Goal: Task Accomplishment & Management: Manage account settings

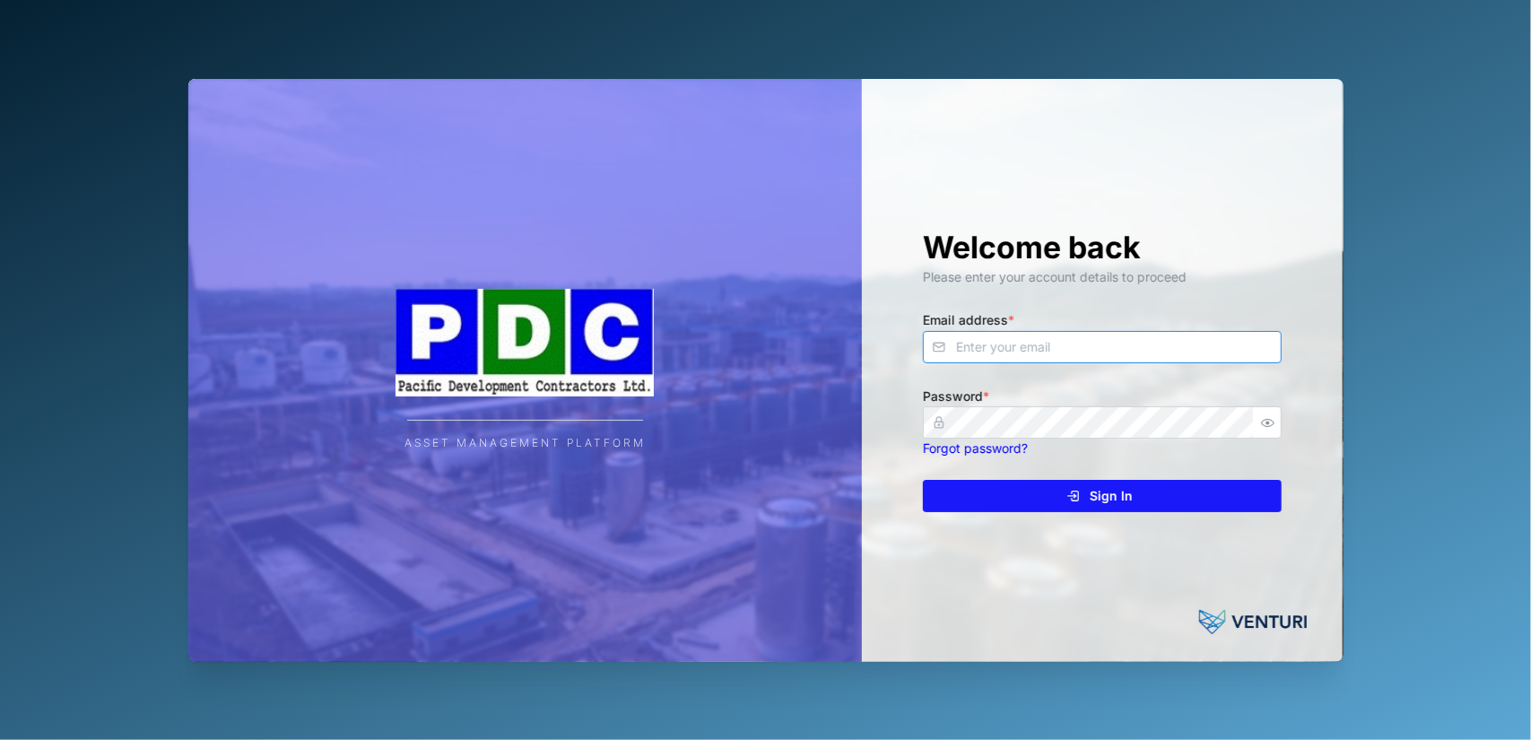
click at [1004, 346] on input "Email address *" at bounding box center [1102, 347] width 359 height 32
type input "[PERSON_NAME][EMAIL_ADDRESS][DOMAIN_NAME]"
click at [1270, 422] on icon "button" at bounding box center [1267, 422] width 13 height 13
click at [1213, 500] on div "Sign In" at bounding box center [1100, 496] width 330 height 30
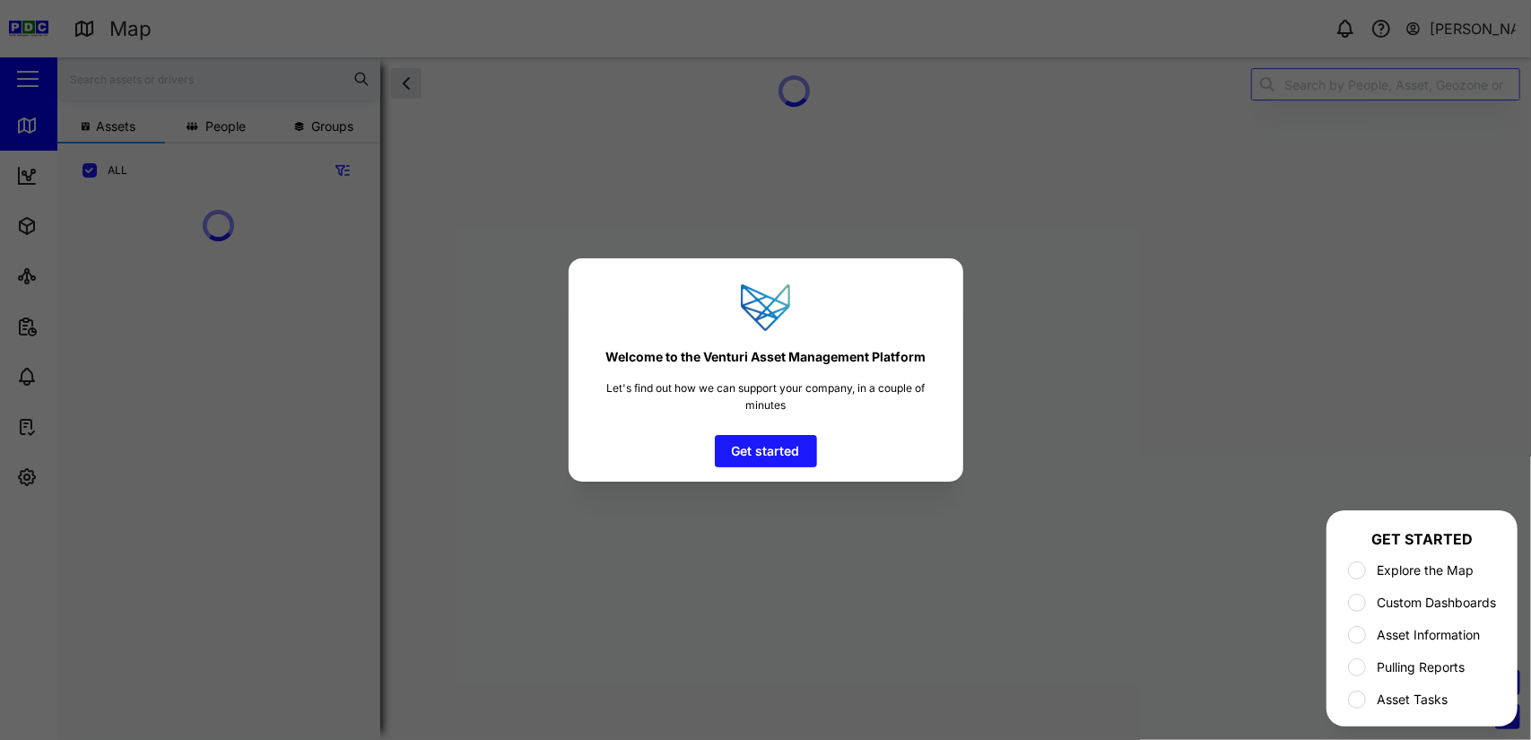
scroll to position [443, 280]
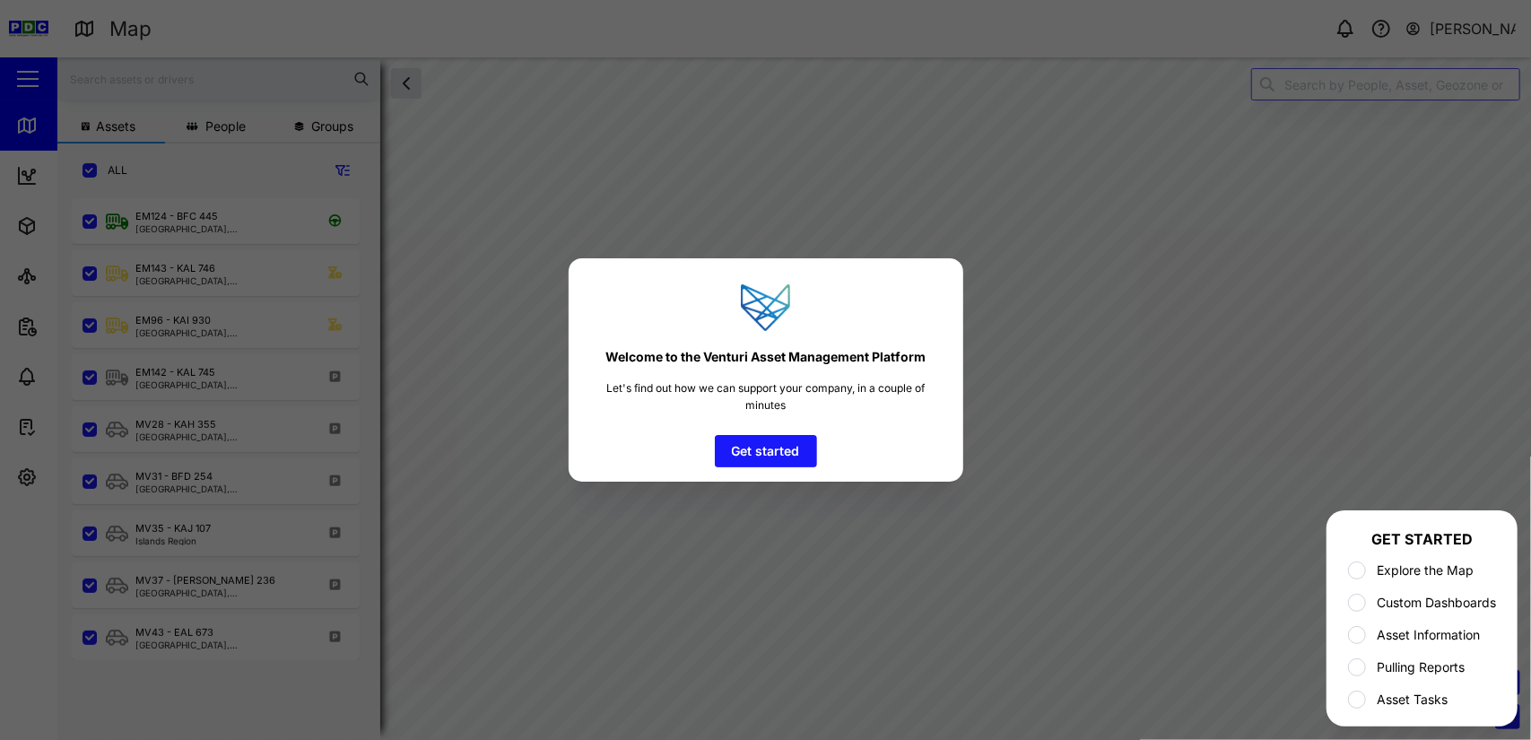
scroll to position [520, 280]
click at [755, 447] on span "Get started" at bounding box center [766, 451] width 68 height 30
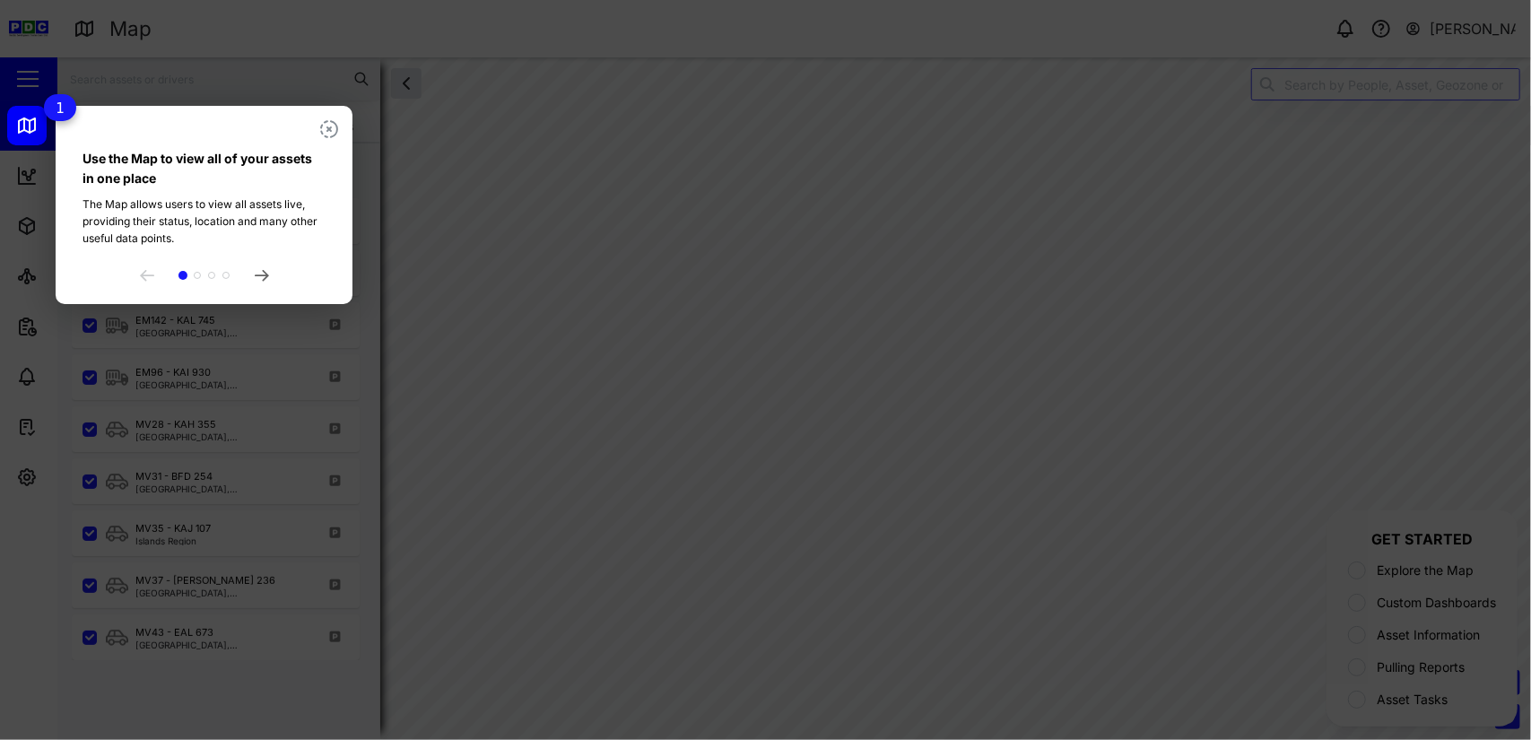
click at [260, 279] on icon at bounding box center [262, 276] width 14 height 12
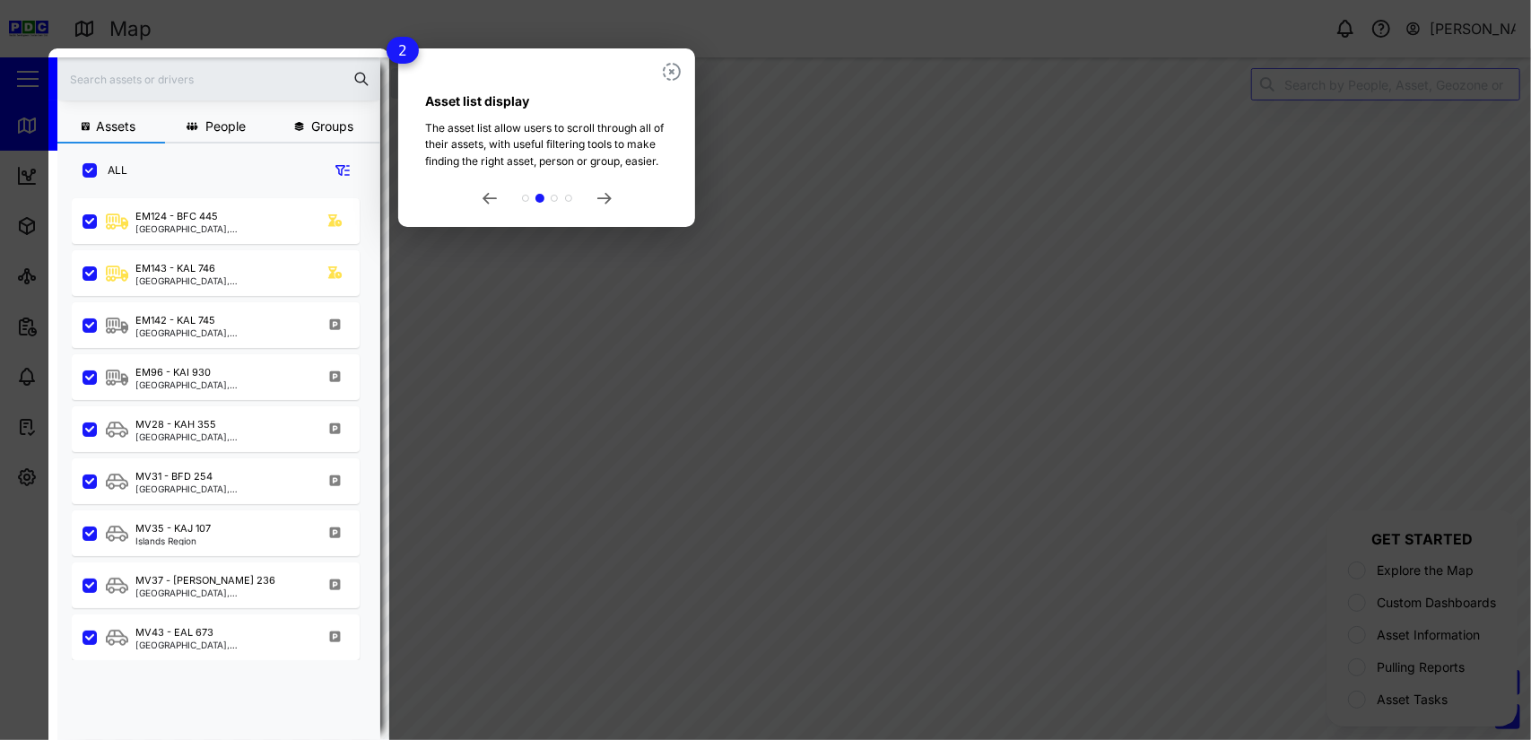
click at [603, 198] on icon at bounding box center [603, 199] width 13 height 10
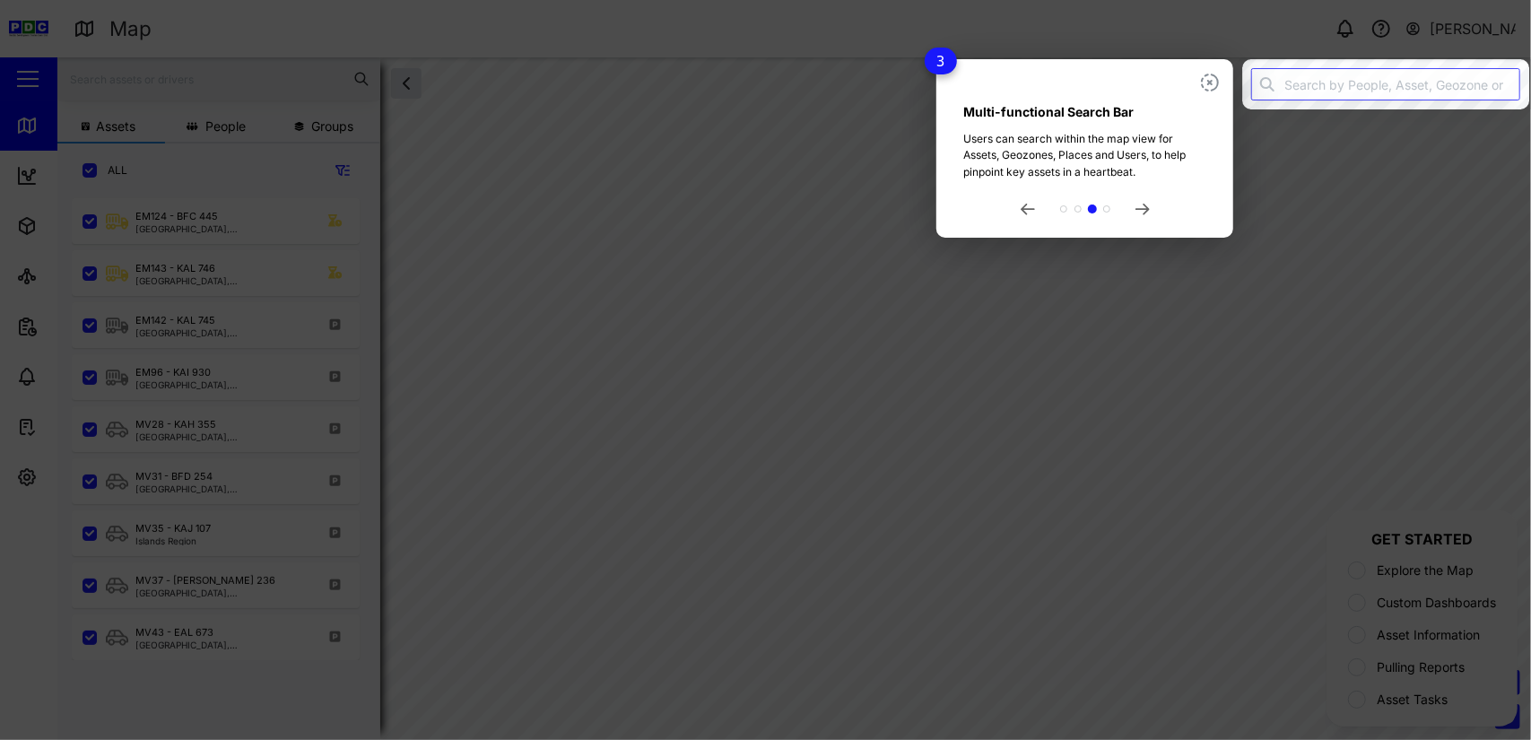
click at [1140, 205] on icon at bounding box center [1142, 210] width 14 height 12
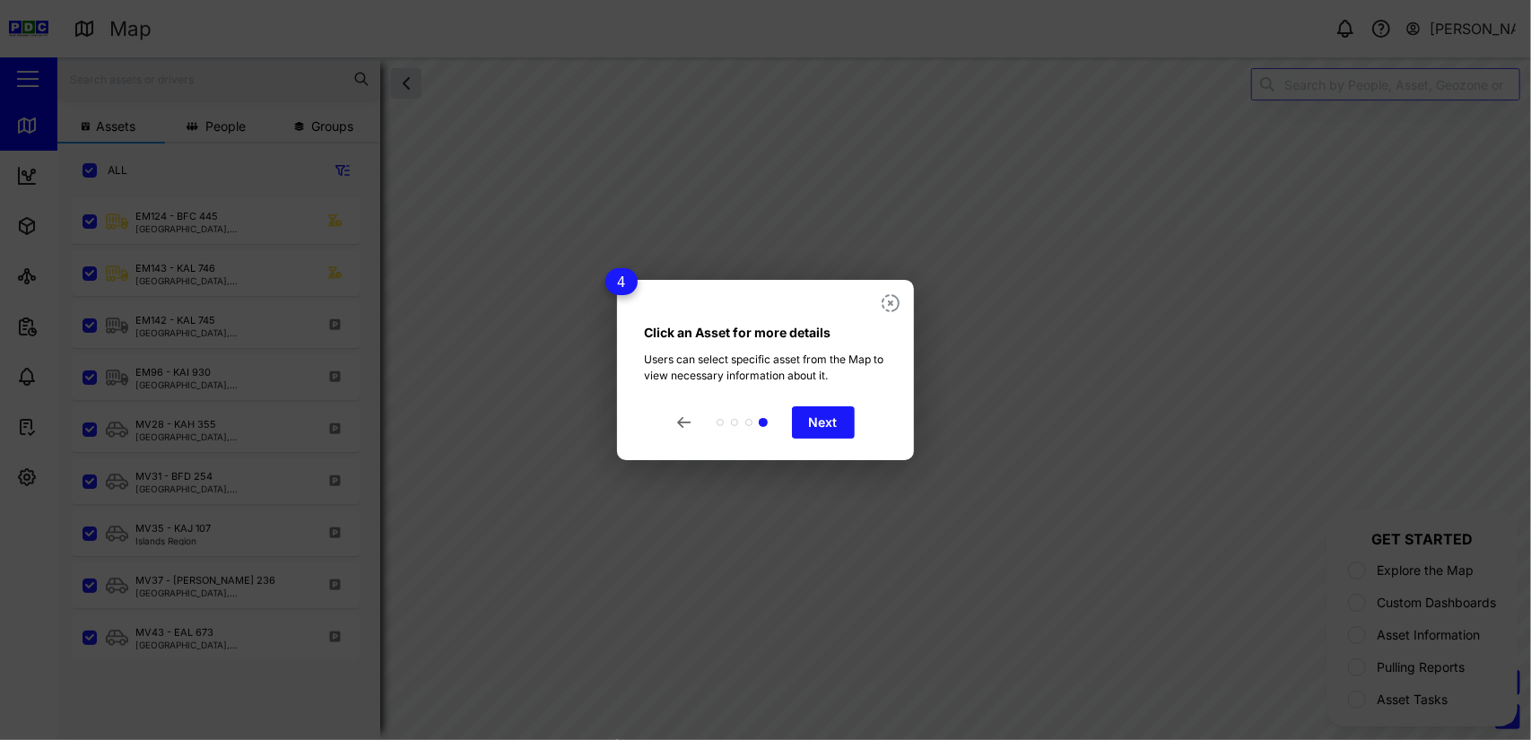
click at [826, 422] on span "Next" at bounding box center [823, 422] width 29 height 30
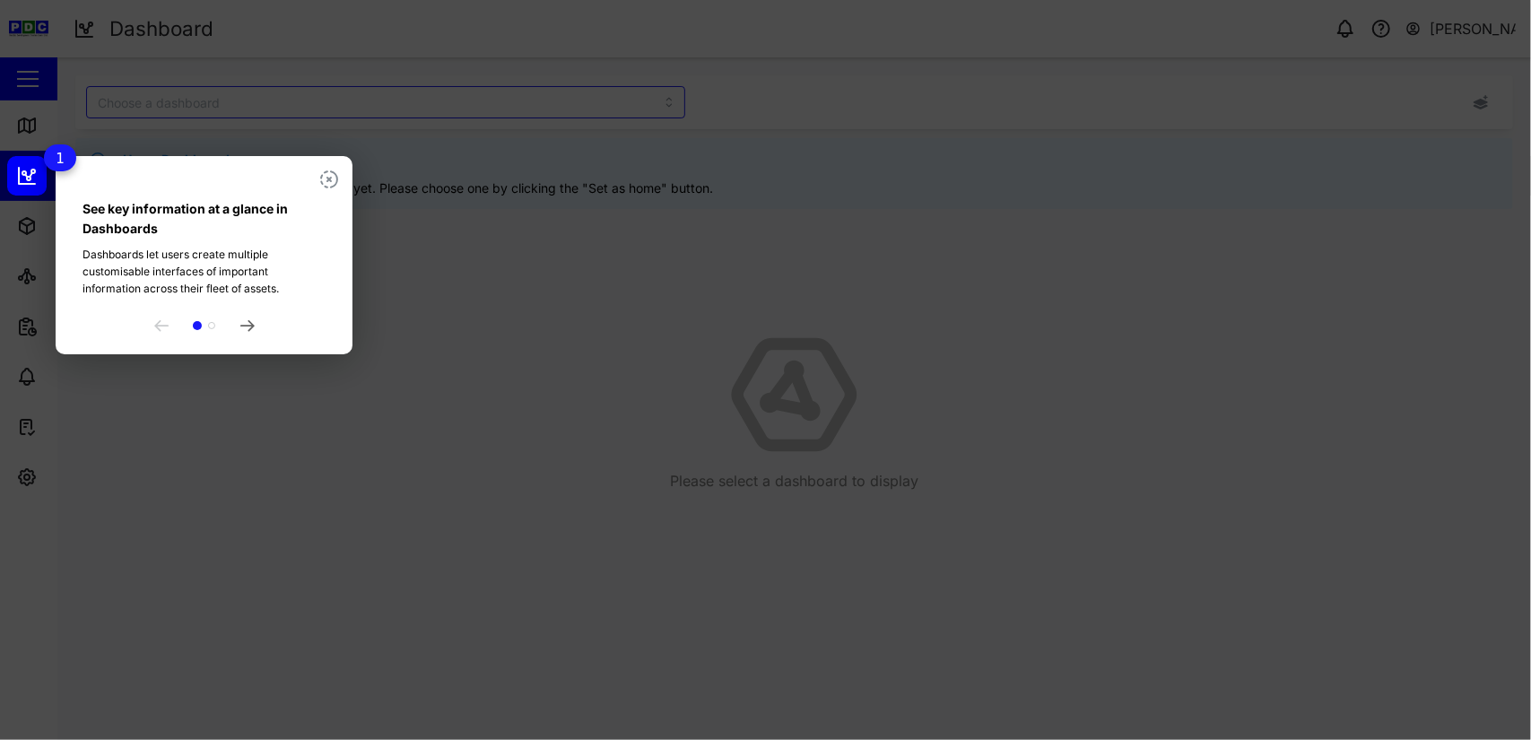
click at [248, 325] on icon at bounding box center [247, 326] width 14 height 12
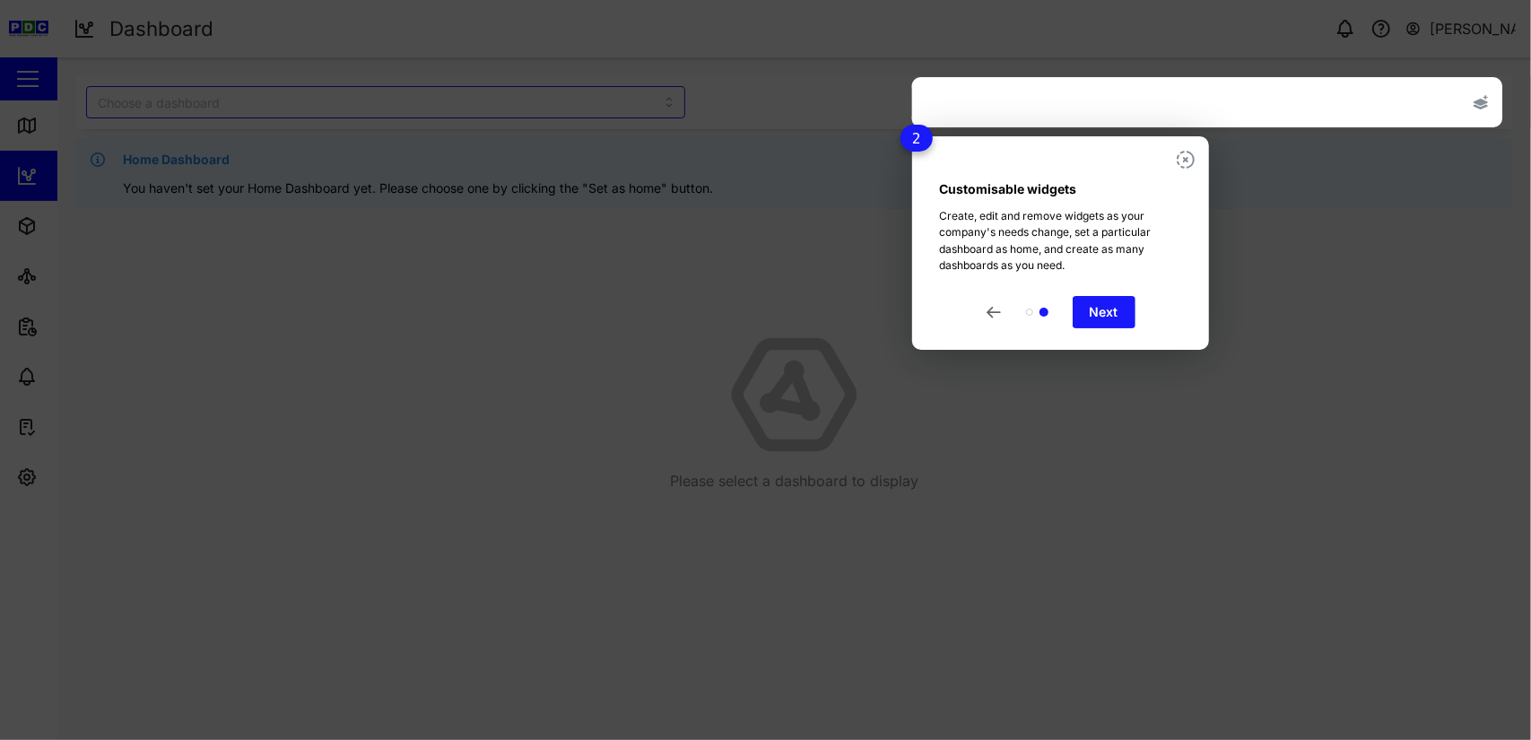
click at [1100, 315] on span "Next" at bounding box center [1104, 312] width 29 height 30
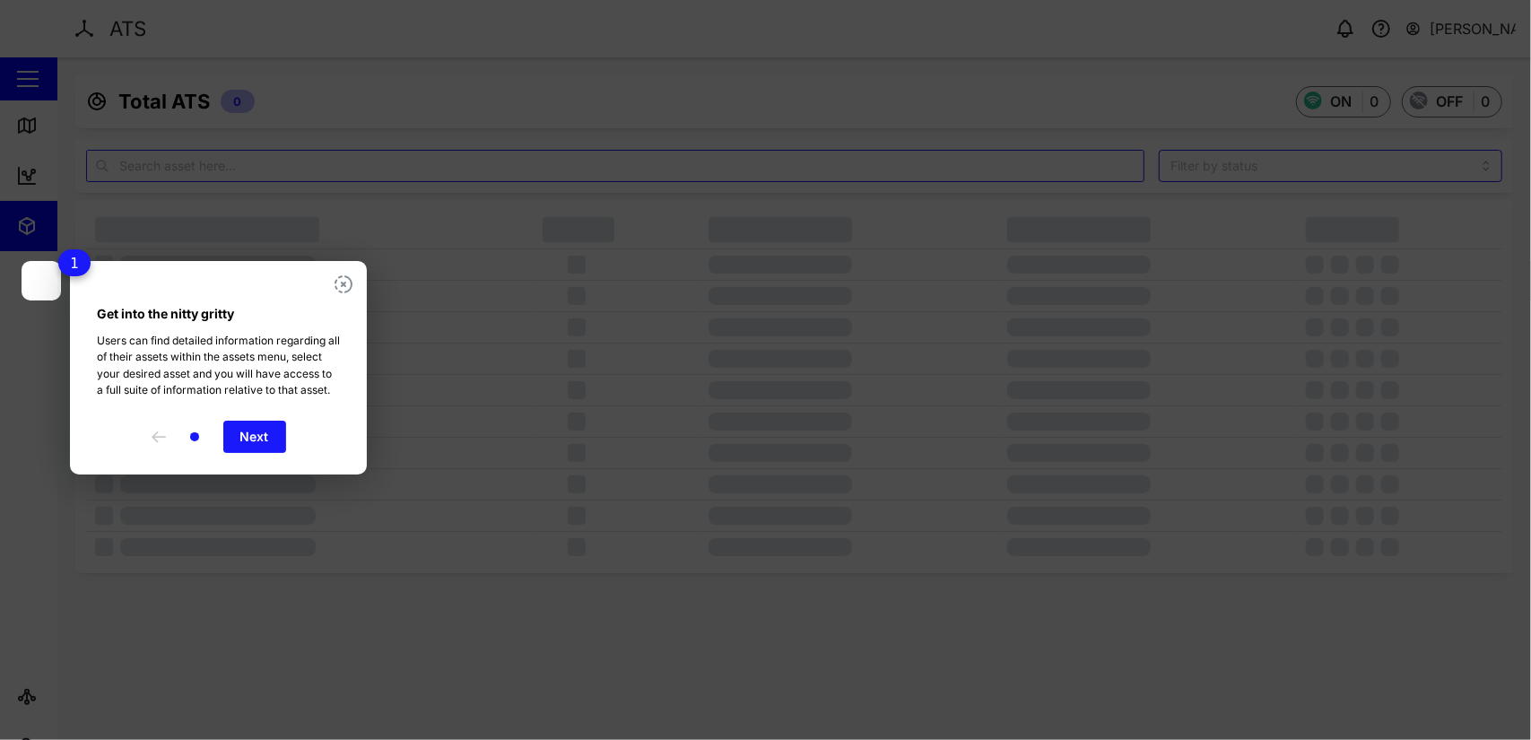
click at [256, 448] on span "Next" at bounding box center [254, 437] width 29 height 30
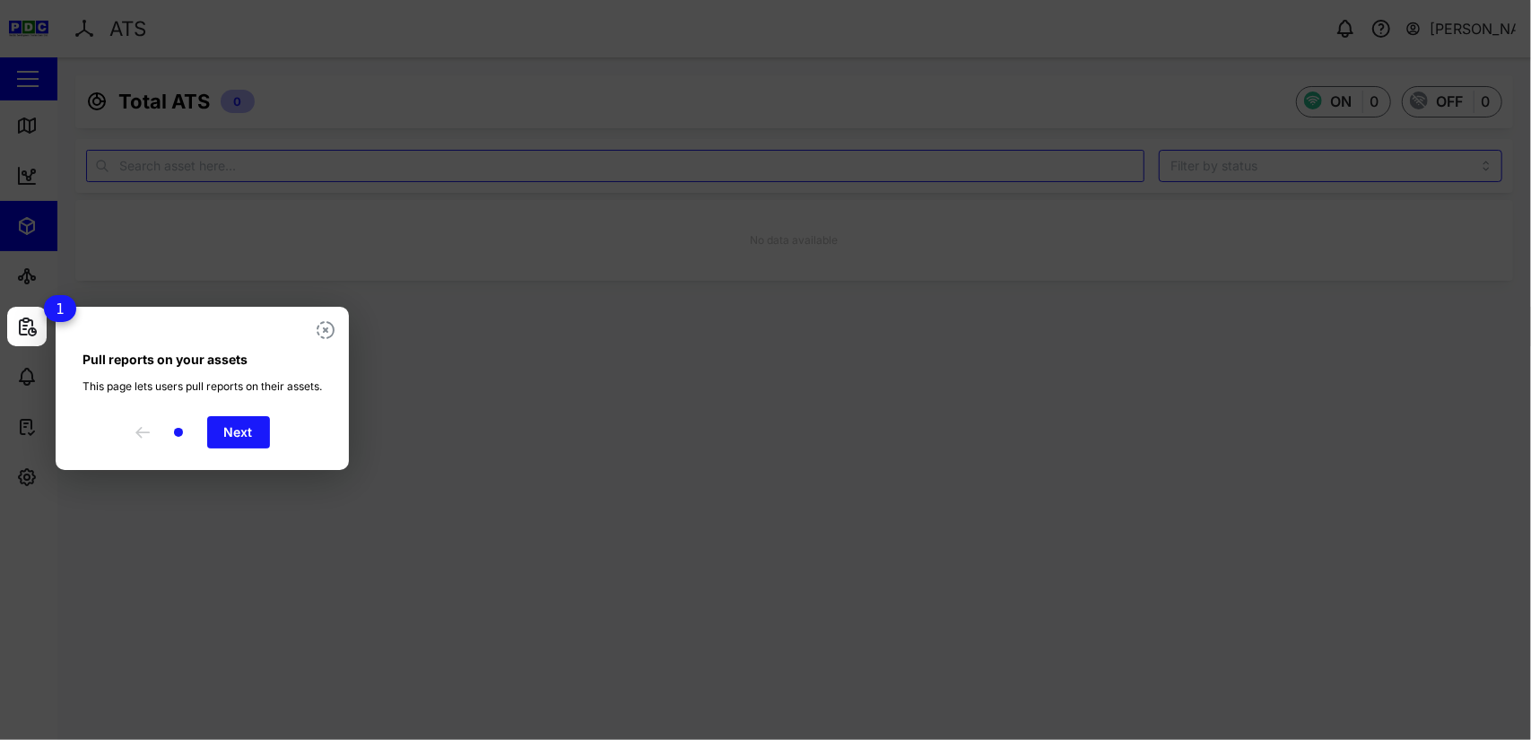
click at [231, 448] on span "Next" at bounding box center [238, 432] width 29 height 30
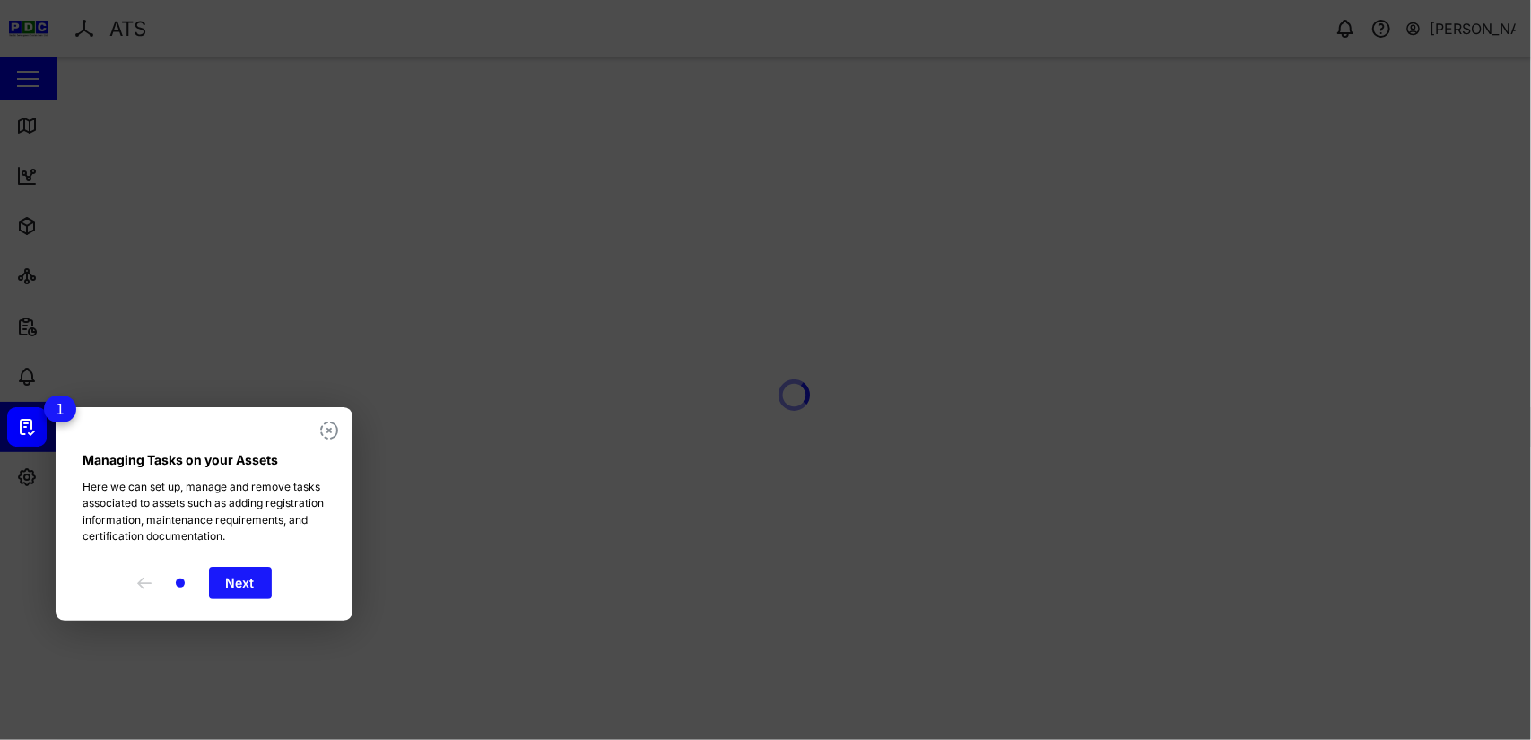
click at [231, 596] on span "Next" at bounding box center [240, 583] width 29 height 30
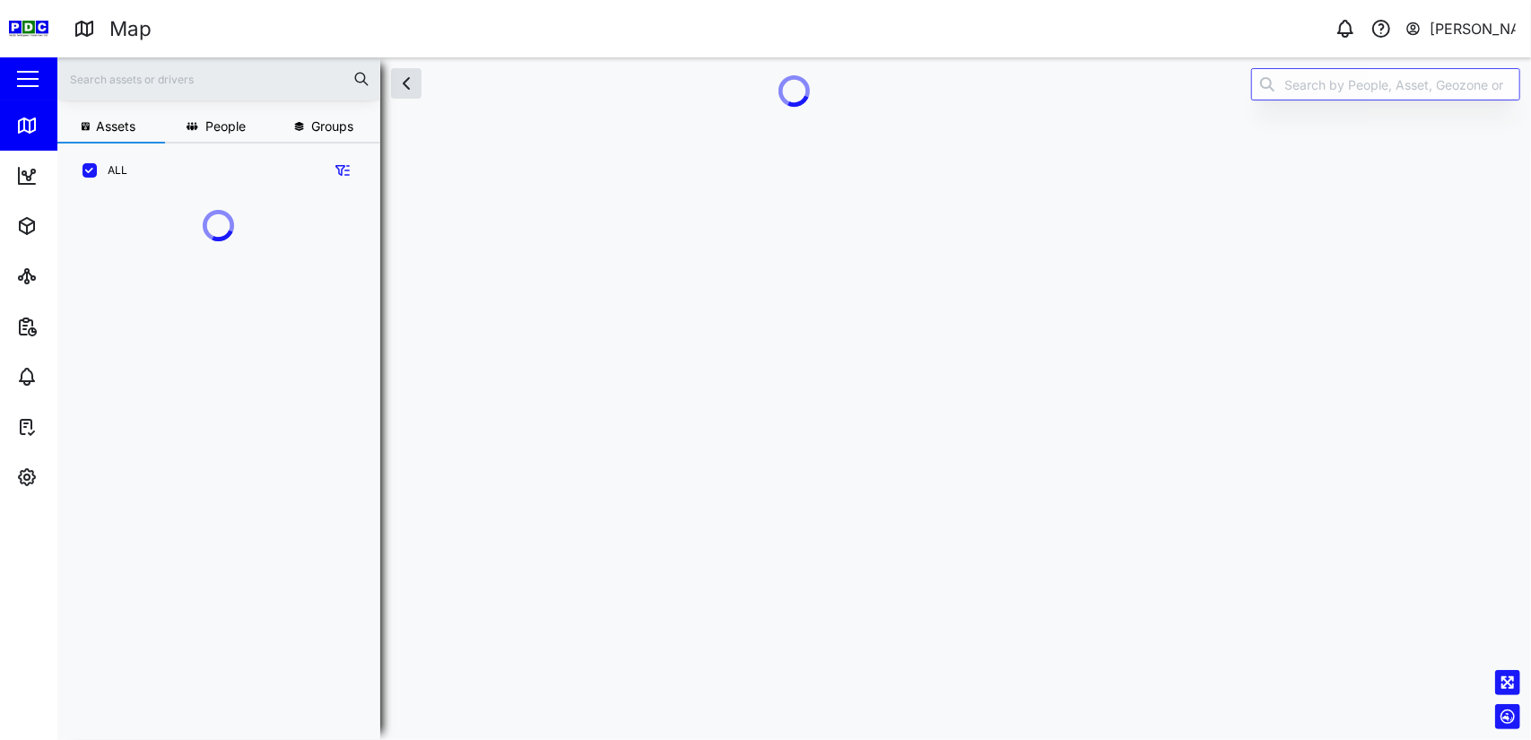
scroll to position [443, 280]
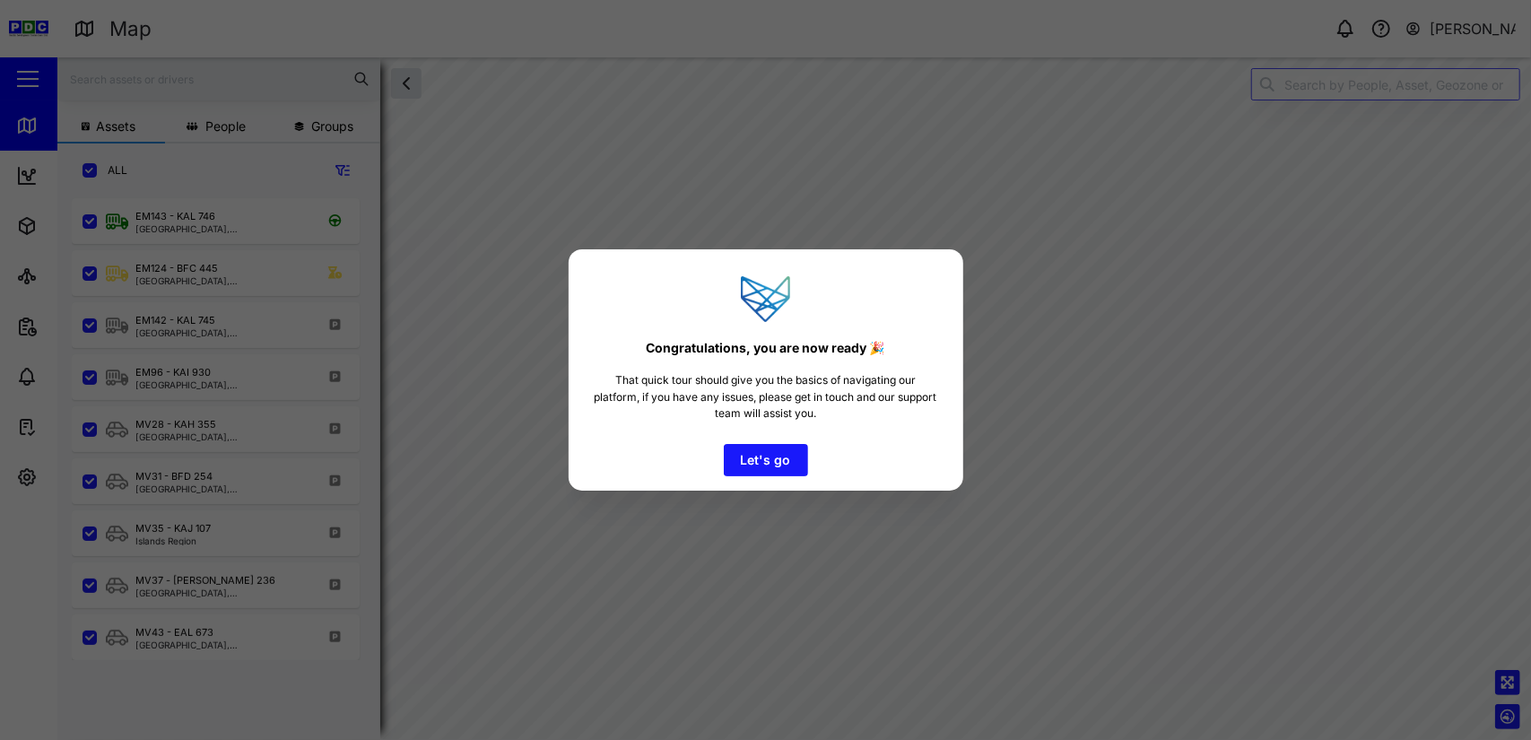
scroll to position [520, 280]
click at [762, 460] on span "Let's go" at bounding box center [766, 460] width 50 height 30
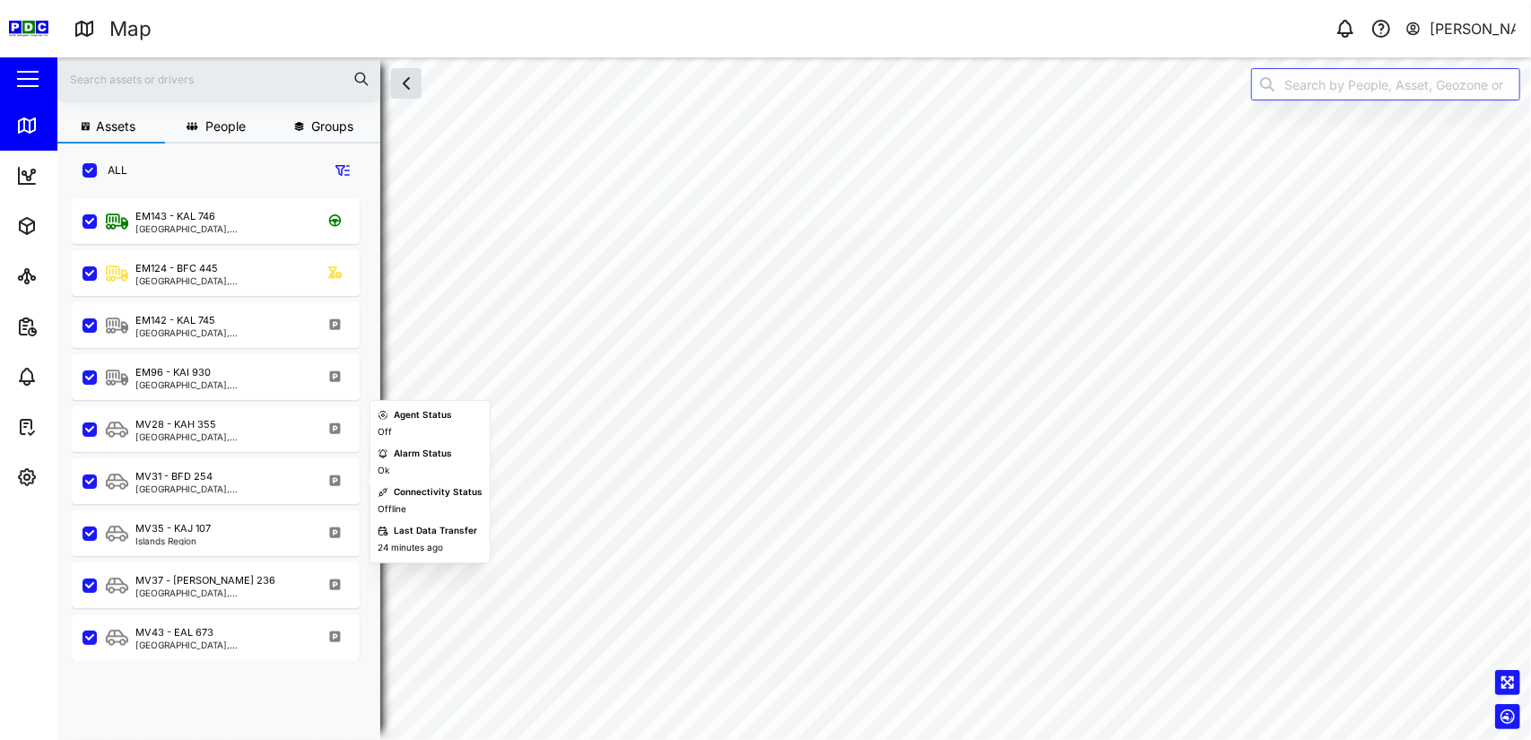
click at [185, 482] on div "MV31 - BFD 254" at bounding box center [173, 476] width 77 height 15
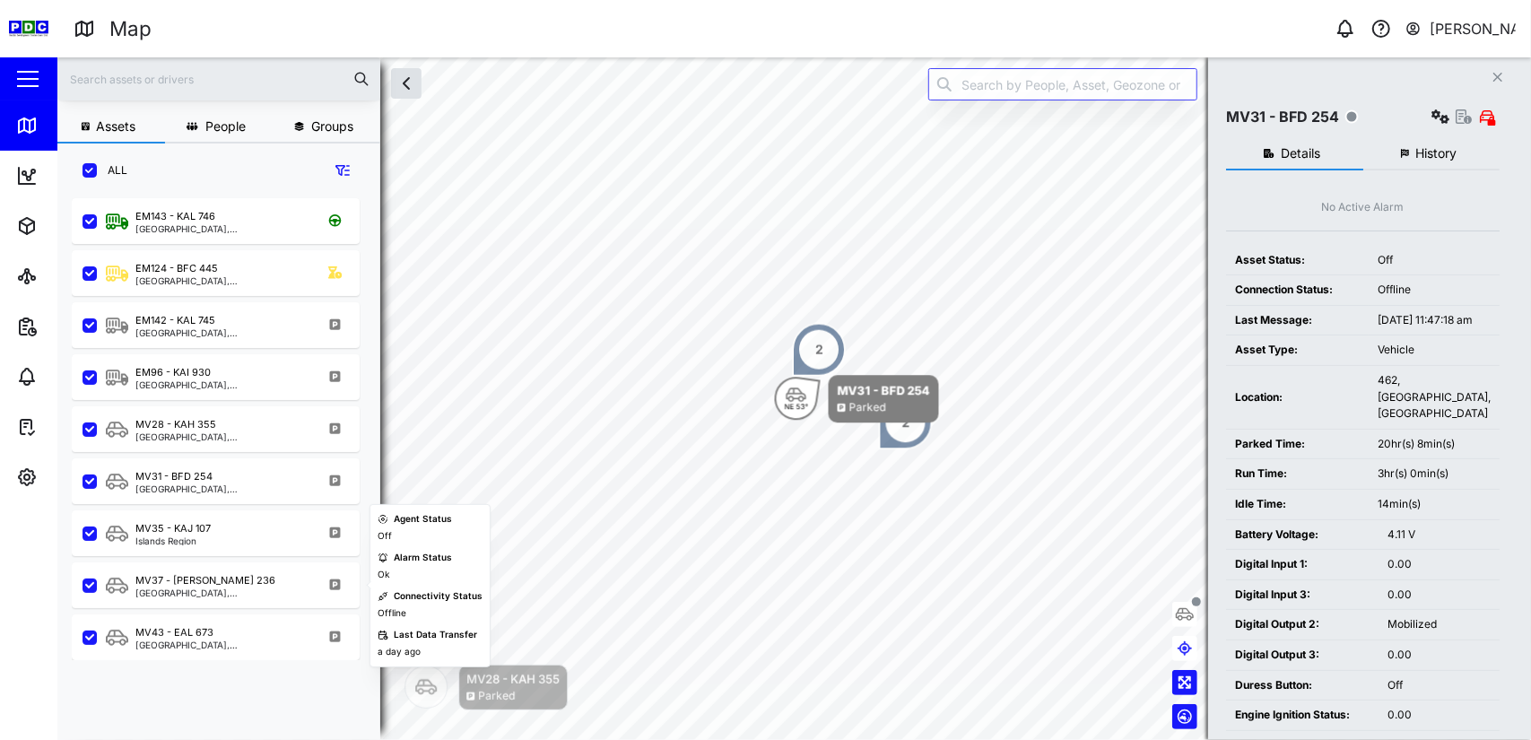
click at [165, 588] on div "[GEOGRAPHIC_DATA], [GEOGRAPHIC_DATA]" at bounding box center [220, 592] width 171 height 9
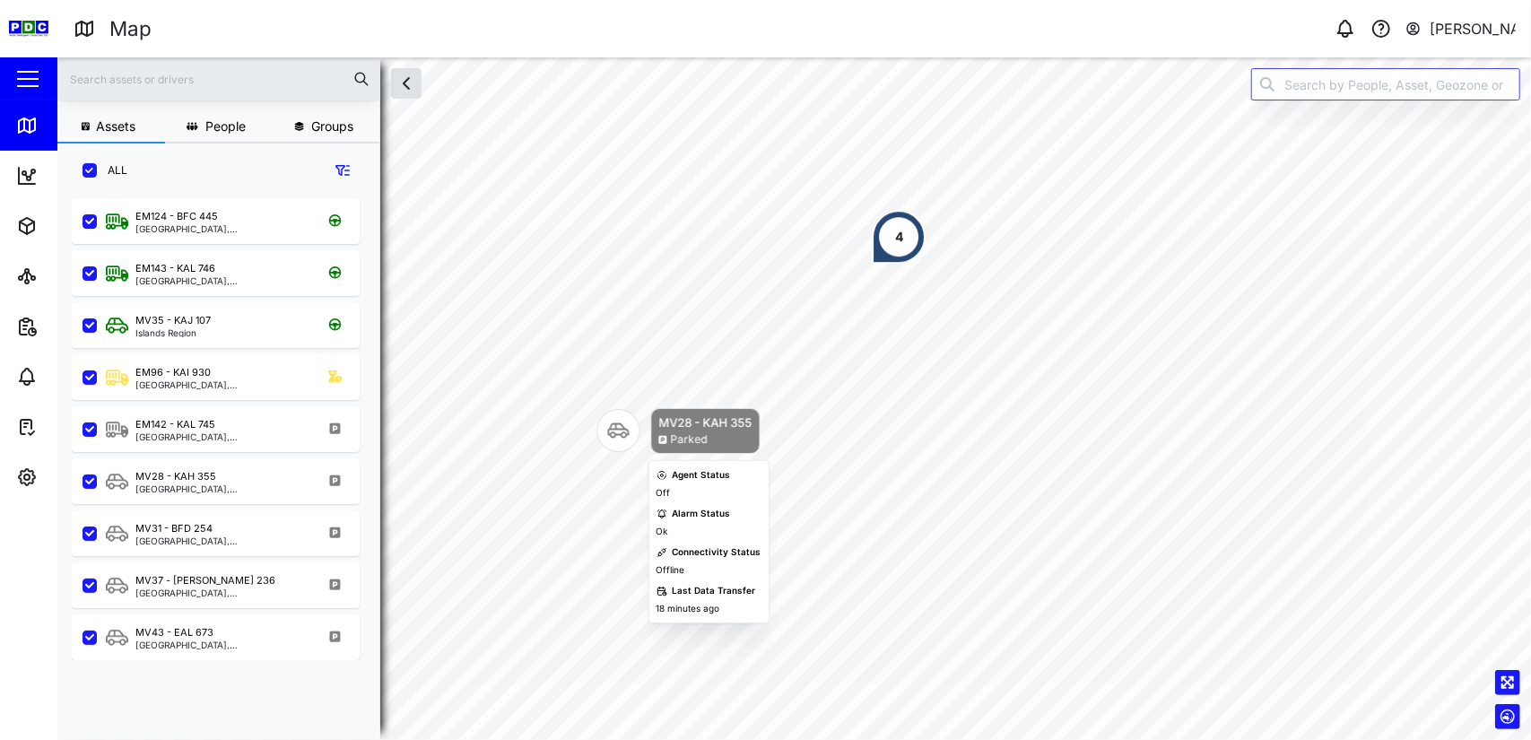
drag, startPoint x: 639, startPoint y: 433, endPoint x: 622, endPoint y: 433, distance: 16.1
click at [622, 433] on icon "Map marker" at bounding box center [619, 430] width 22 height 15
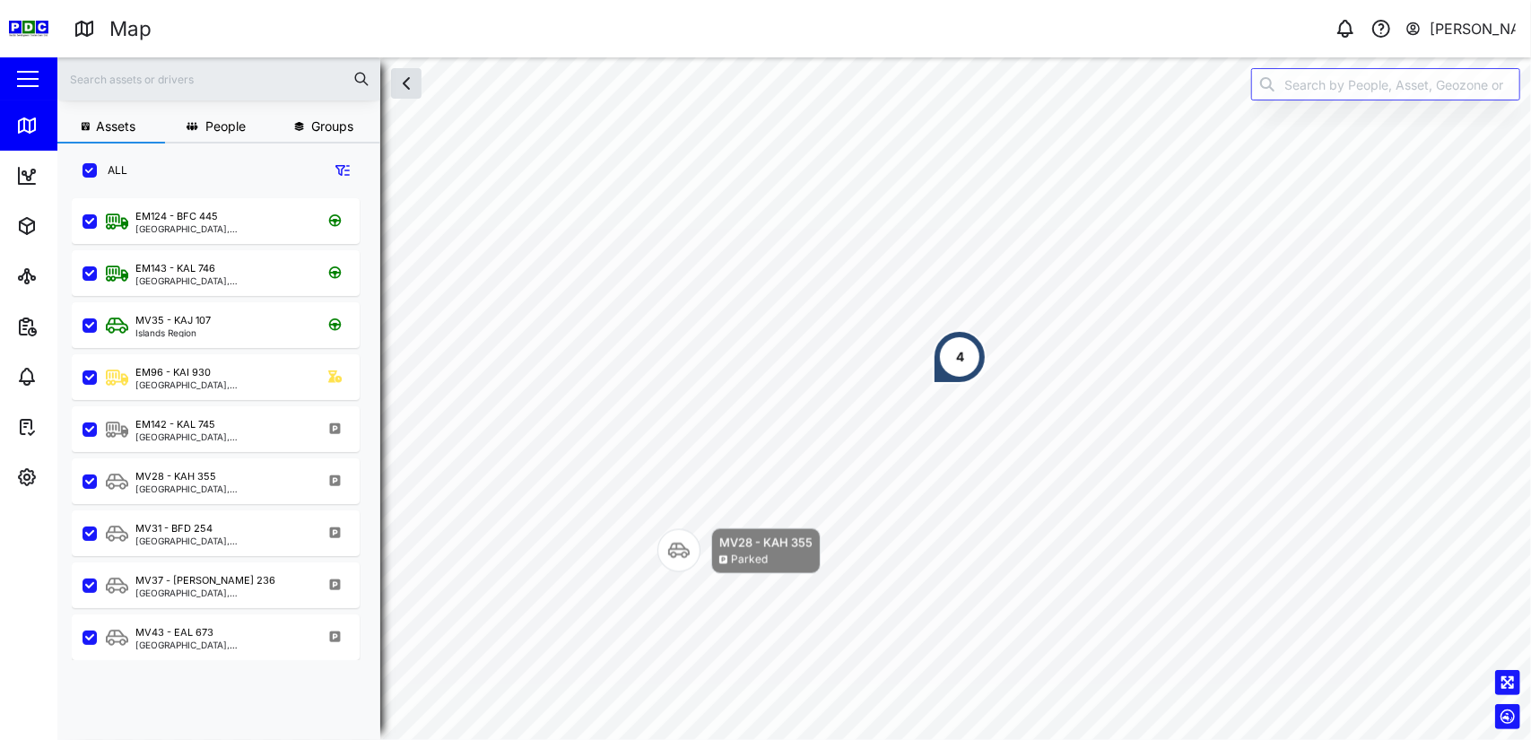
click at [958, 352] on div "4" at bounding box center [960, 357] width 8 height 20
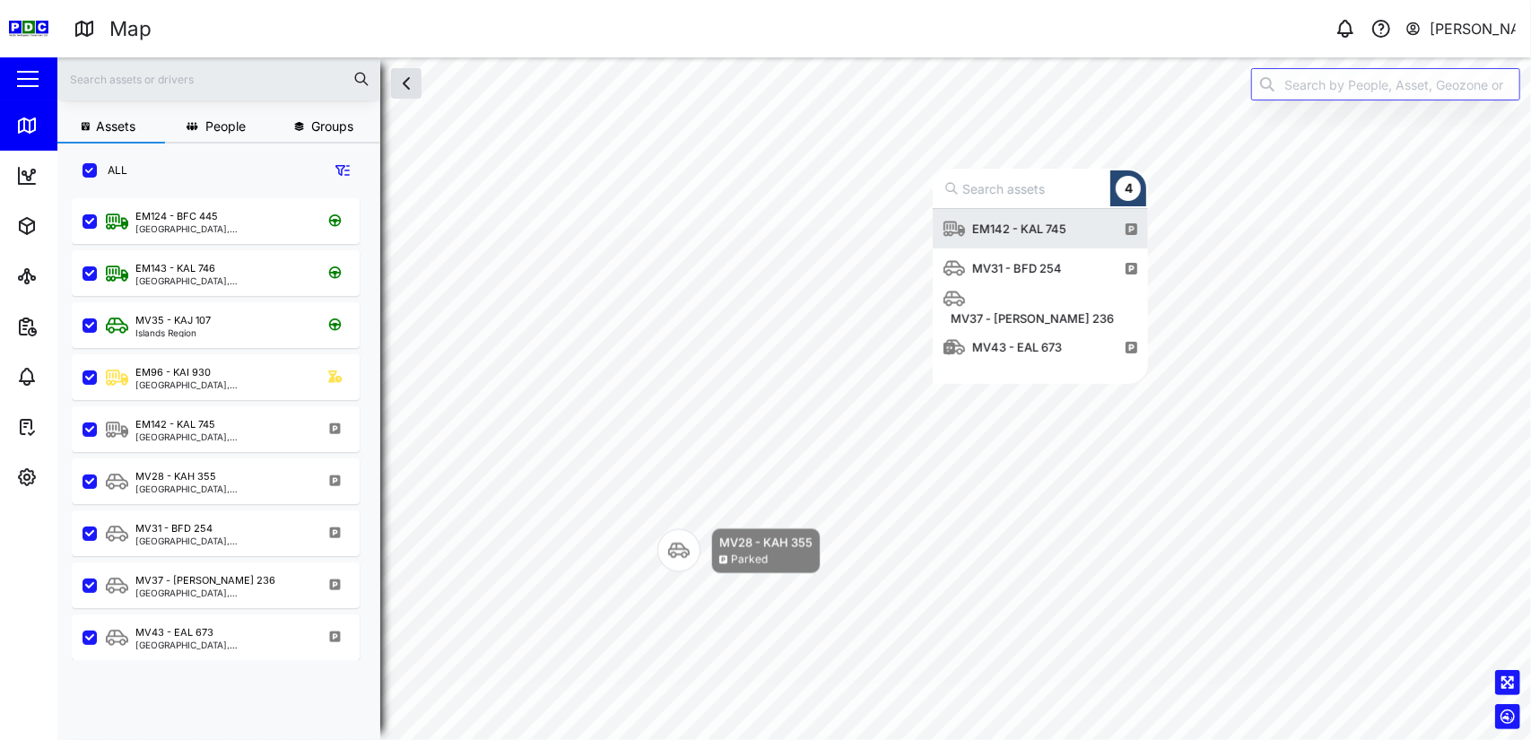
scroll to position [161, 201]
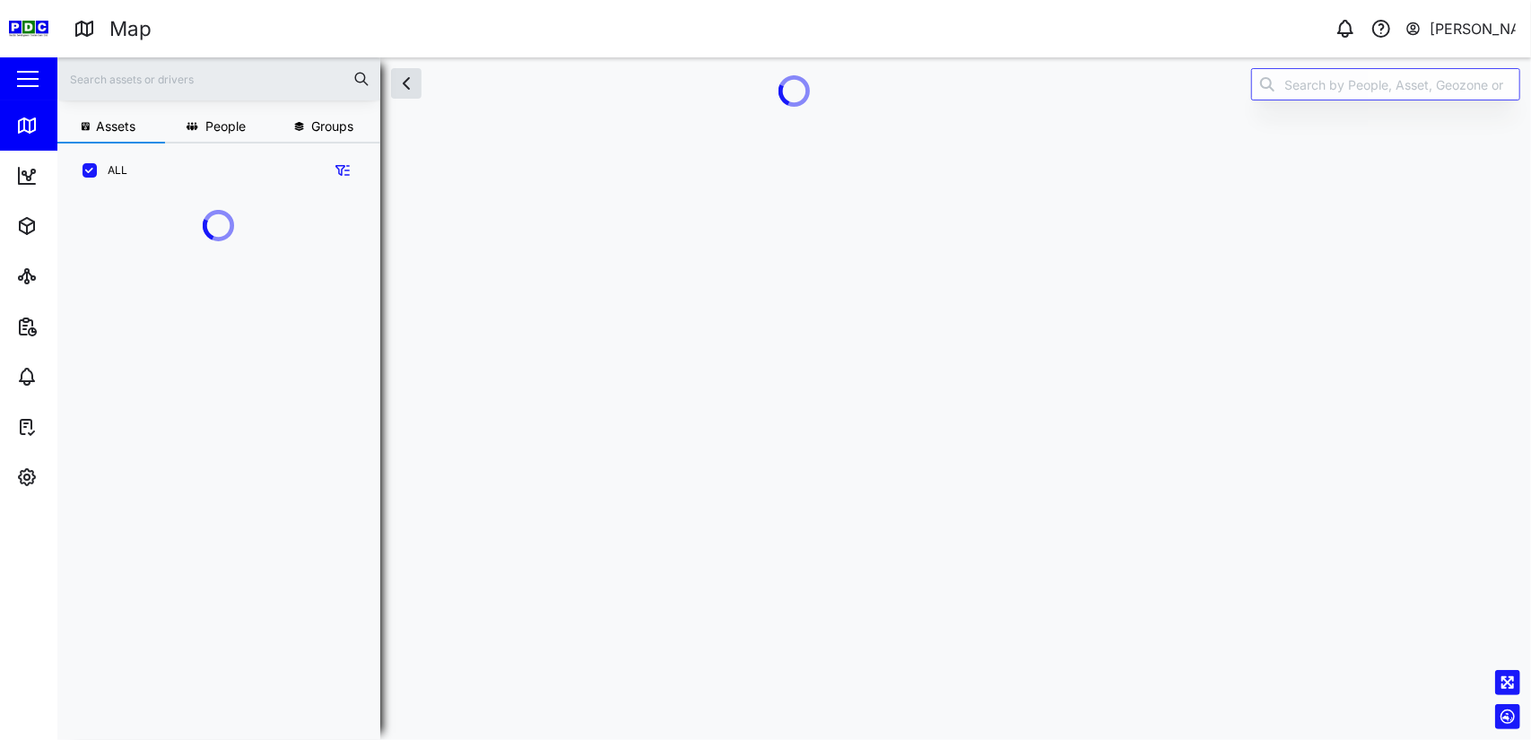
scroll to position [443, 280]
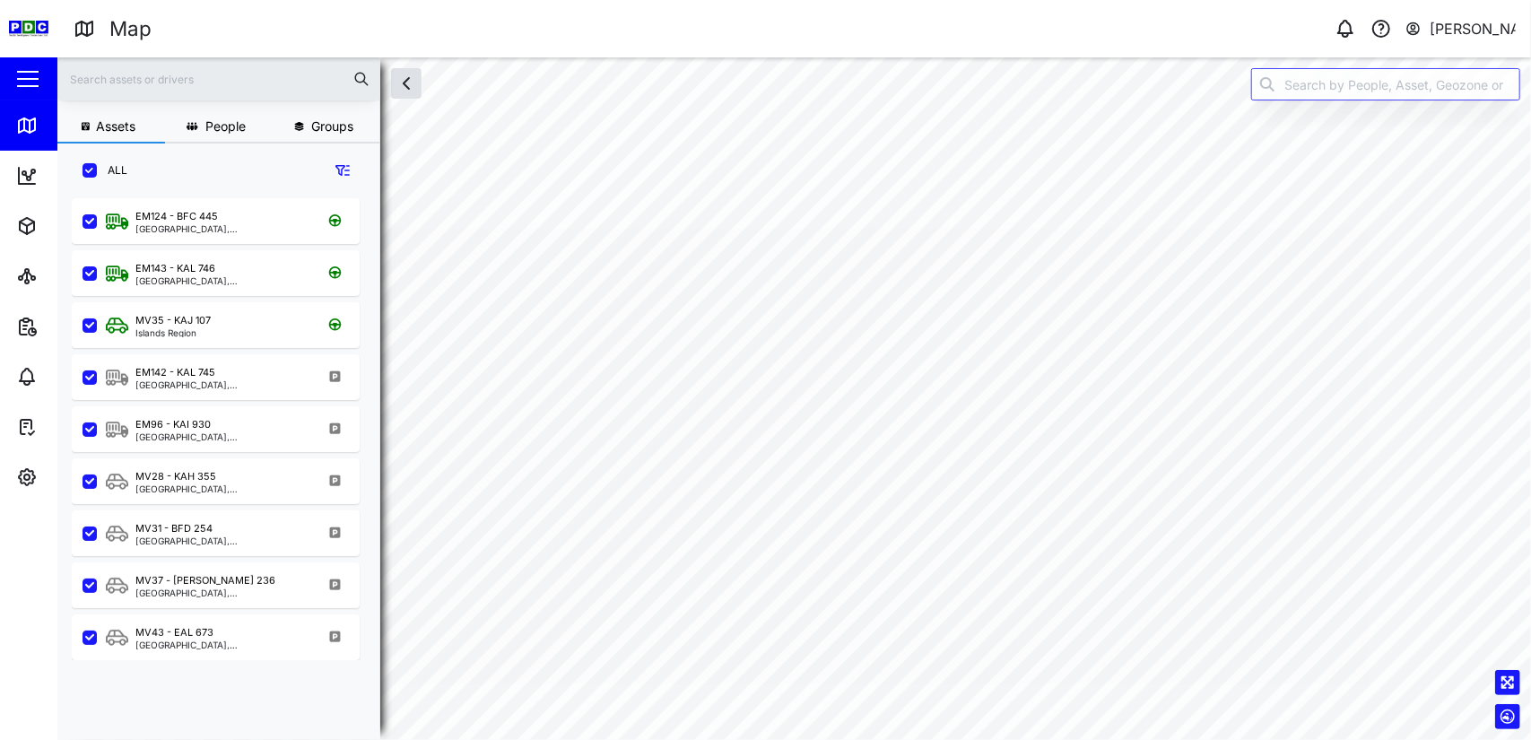
checkbox input "true"
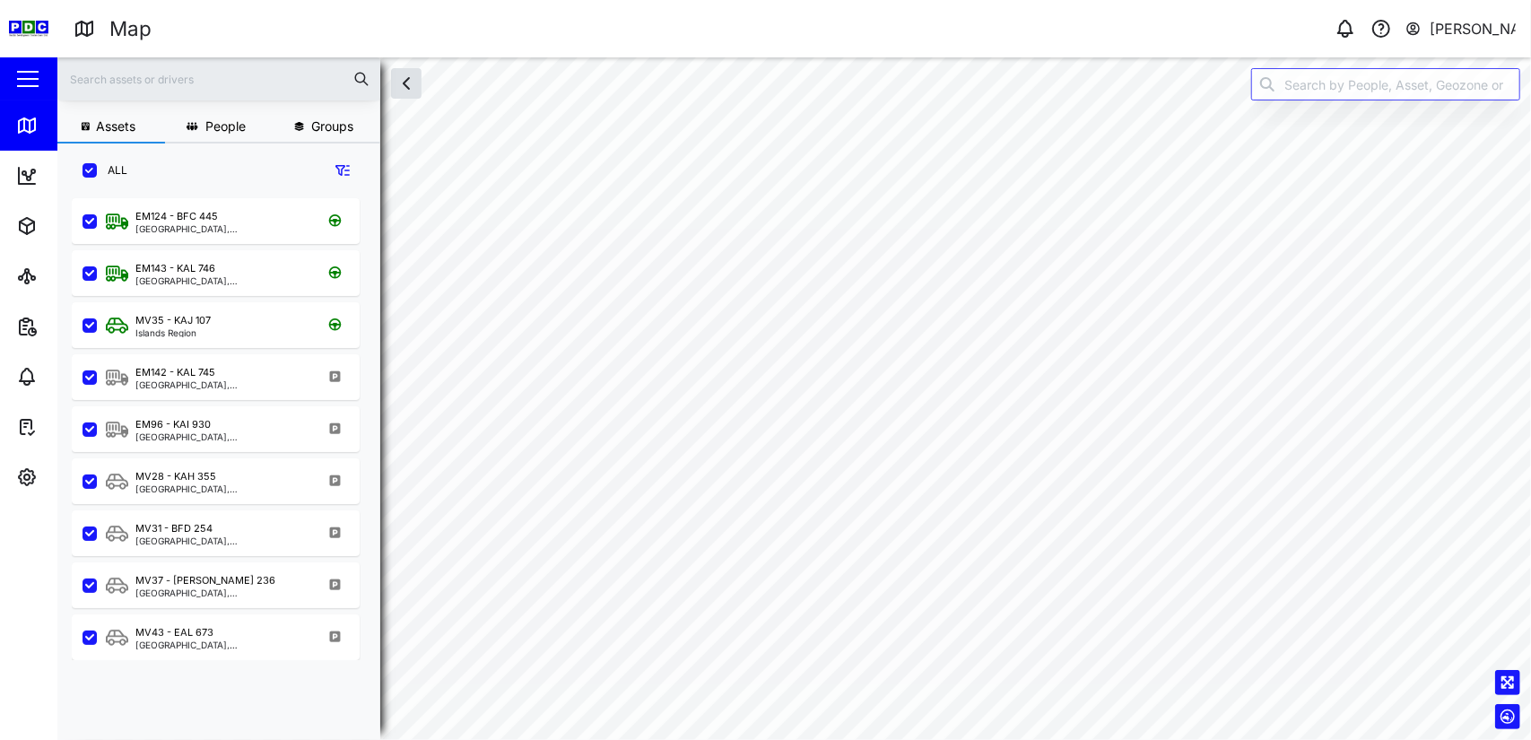
checkbox input "true"
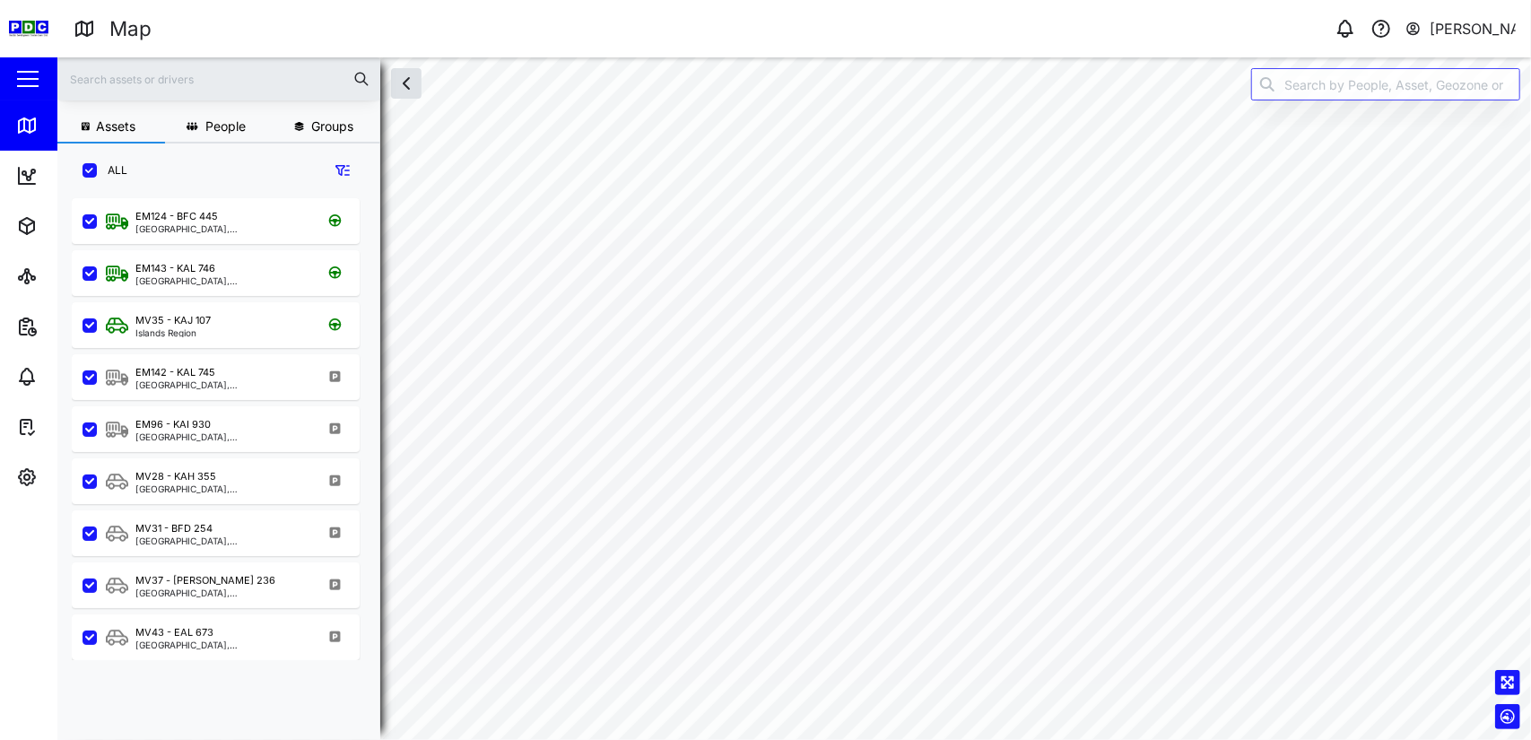
click at [1413, 30] on icon "button" at bounding box center [1413, 29] width 16 height 22
click at [1378, 110] on div "Sign Out" at bounding box center [1405, 116] width 194 height 22
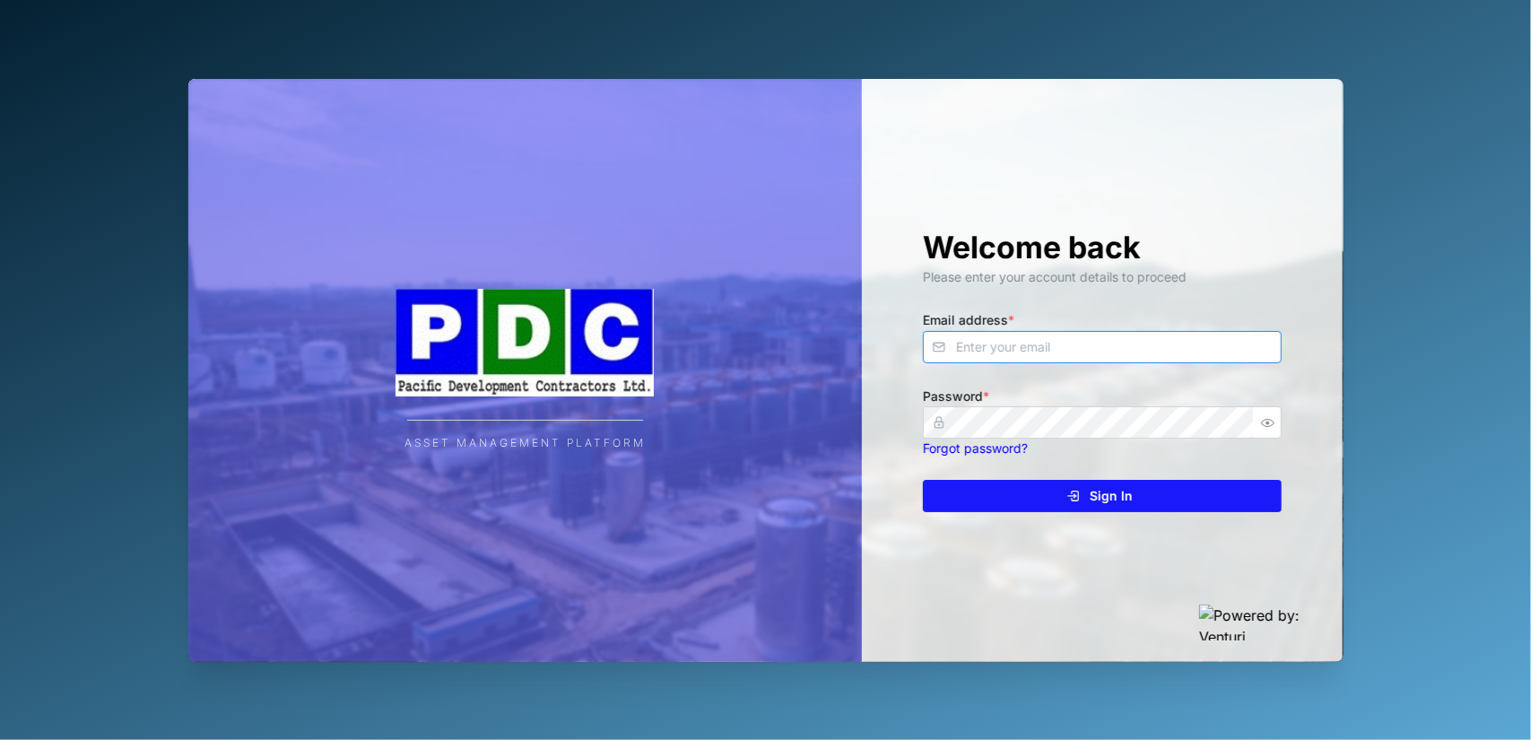
type input "[PERSON_NAME][EMAIL_ADDRESS][DOMAIN_NAME]"
click at [1263, 417] on icon "button" at bounding box center [1267, 422] width 13 height 13
click at [1013, 614] on div "Welcome back Please enter your account details to proceed Email address * [PERS…" at bounding box center [1102, 370] width 430 height 583
click at [1105, 499] on span "Sign In" at bounding box center [1111, 496] width 43 height 30
type input "[PERSON_NAME][EMAIL_ADDRESS][DOMAIN_NAME]"
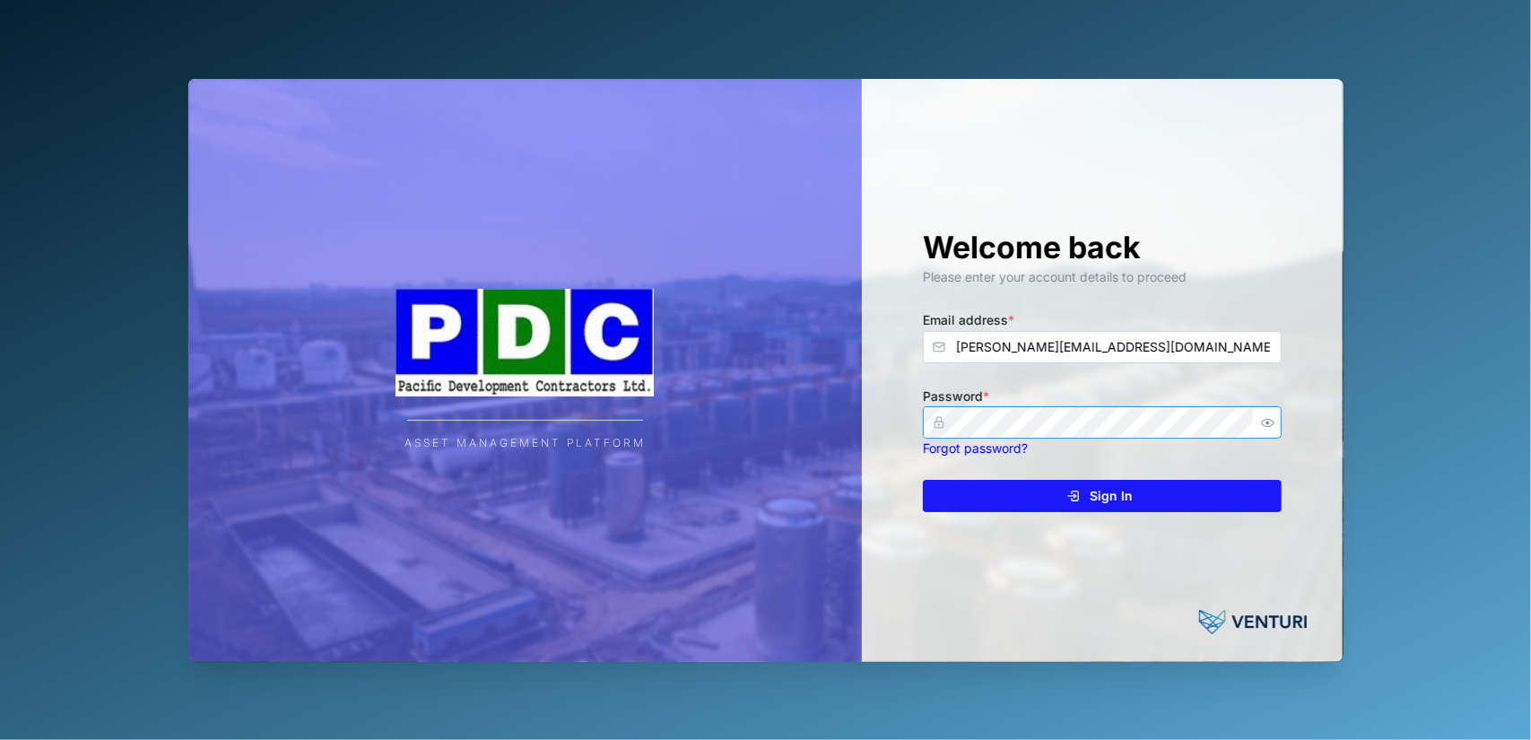
click at [922, 422] on div "Welcome back Please enter your account details to proceed Email address * [PERS…" at bounding box center [1102, 370] width 430 height 583
click at [1263, 422] on icon "button" at bounding box center [1267, 422] width 13 height 13
click at [1001, 578] on div "Welcome back Please enter your account details to proceed Email address * [PERS…" at bounding box center [1102, 370] width 430 height 583
click at [1244, 498] on div "Sign In" at bounding box center [1100, 496] width 330 height 30
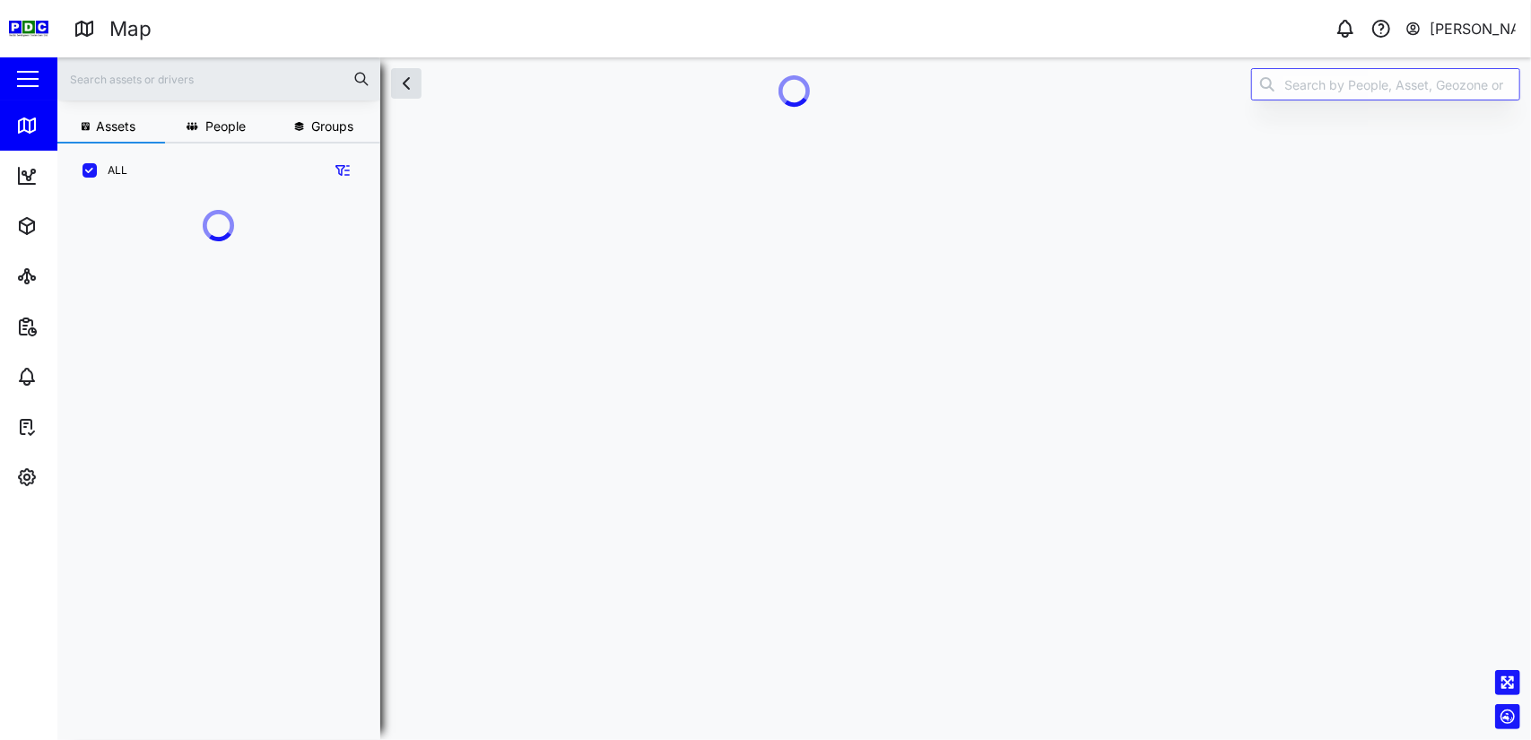
scroll to position [443, 280]
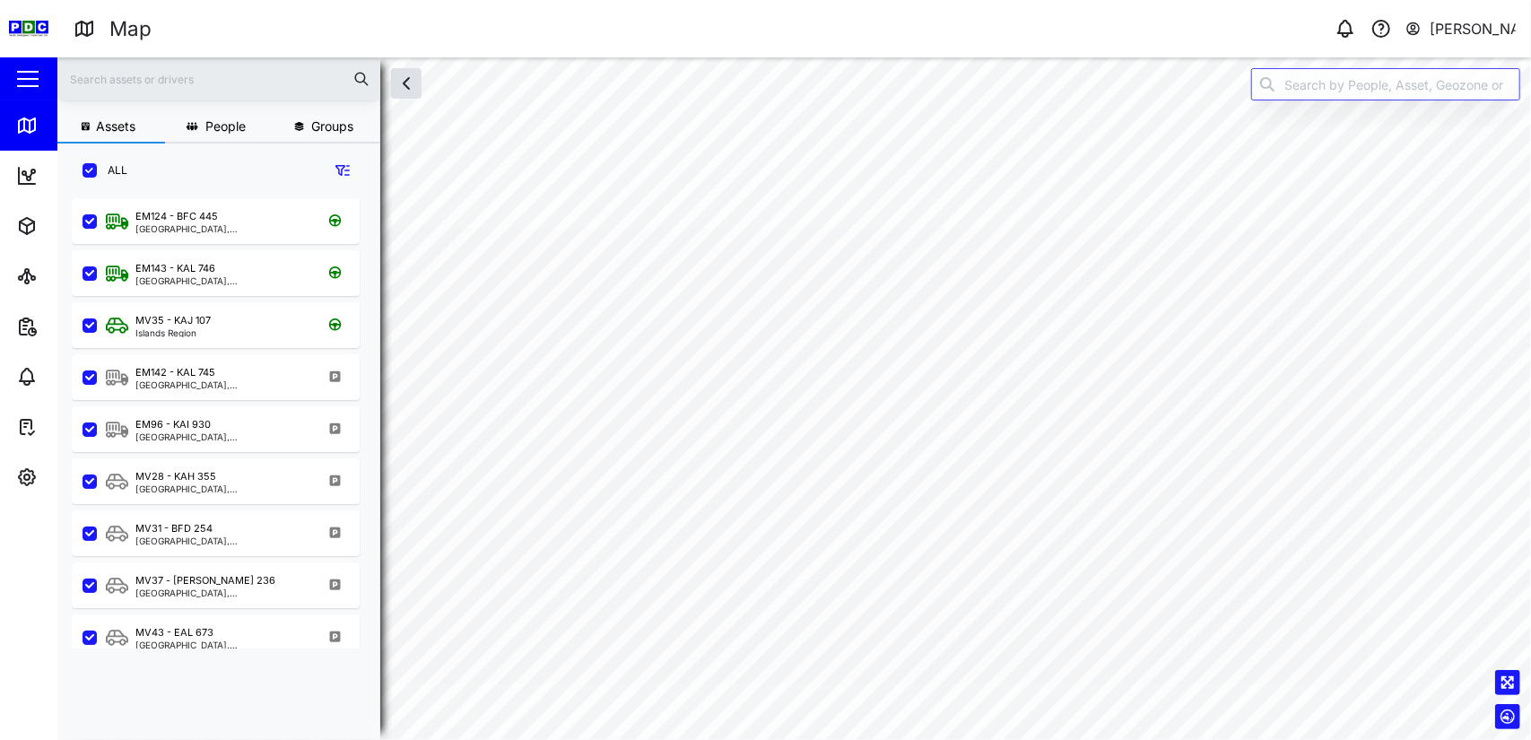
checkbox input "true"
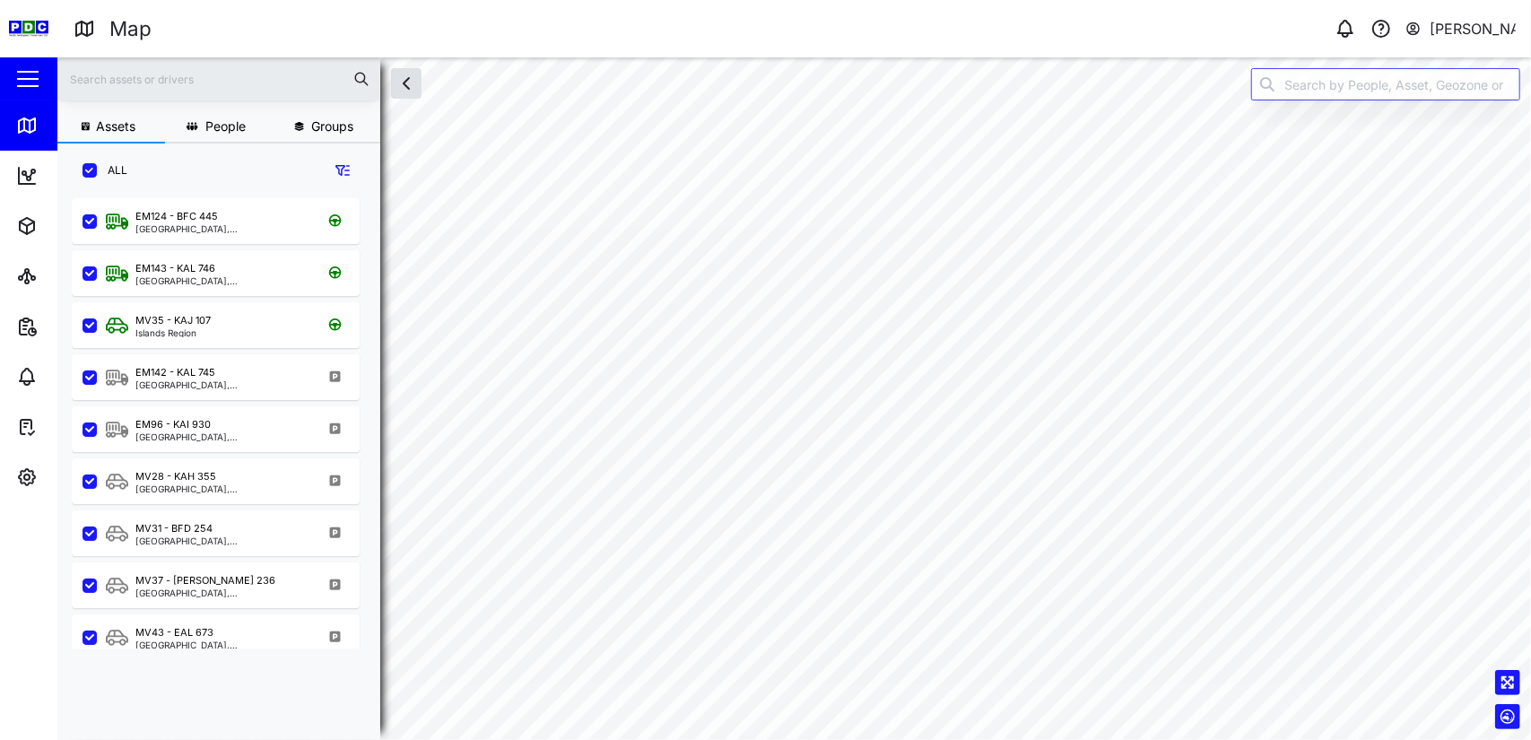
checkbox input "true"
